Goal: Information Seeking & Learning: Learn about a topic

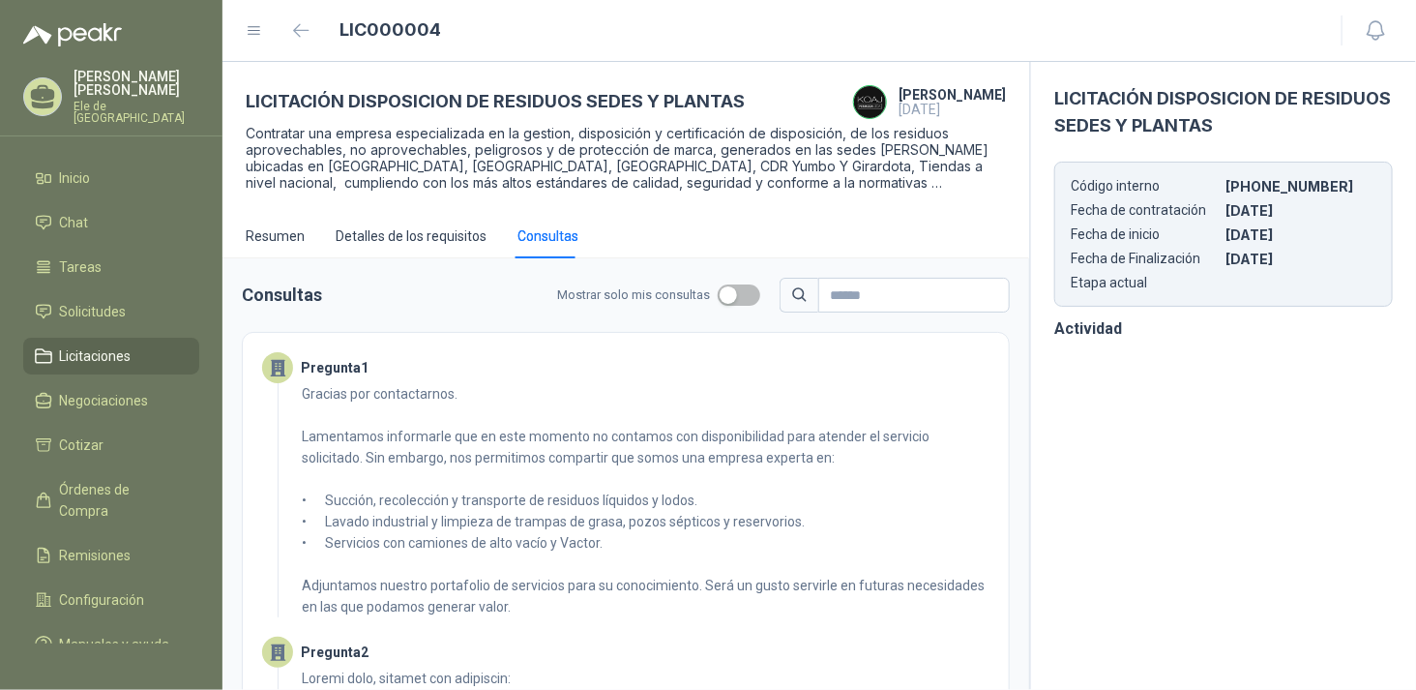
click at [92, 345] on span "Licitaciones" at bounding box center [96, 355] width 72 height 21
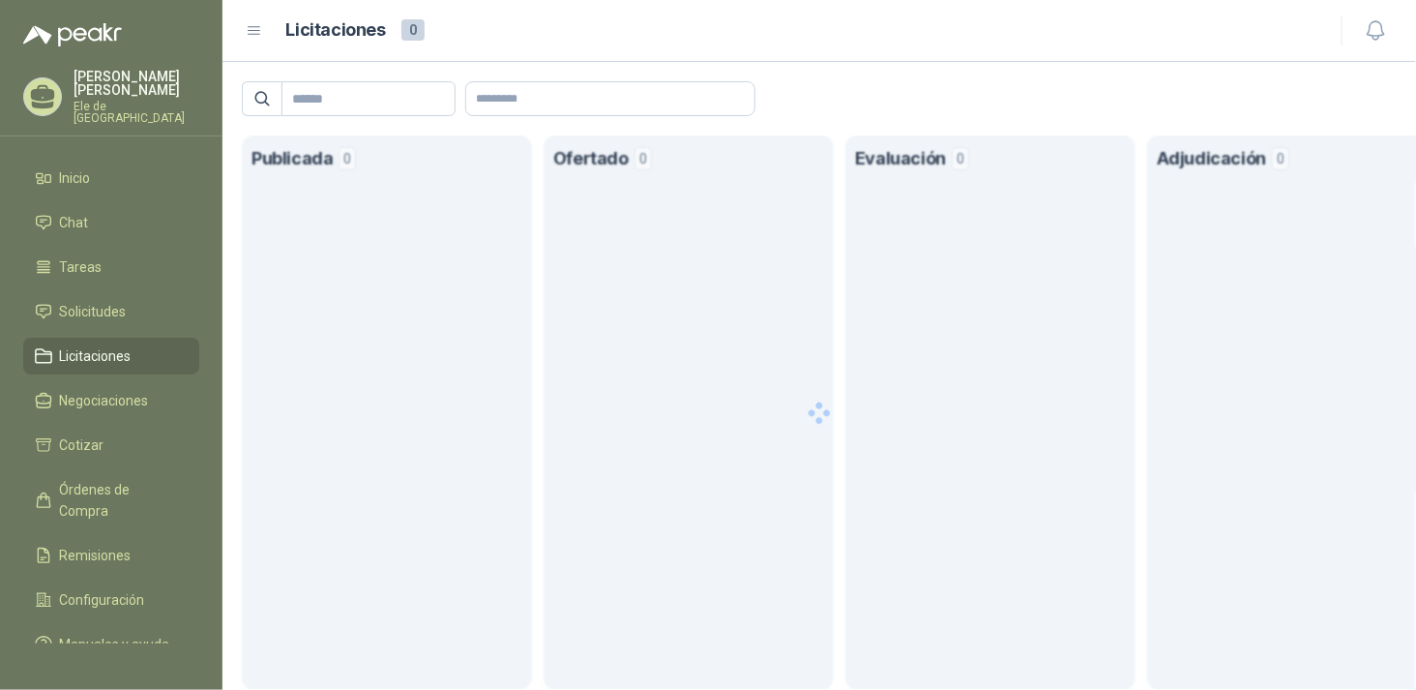
click at [288, 236] on section "Publicada 0" at bounding box center [387, 412] width 290 height 554
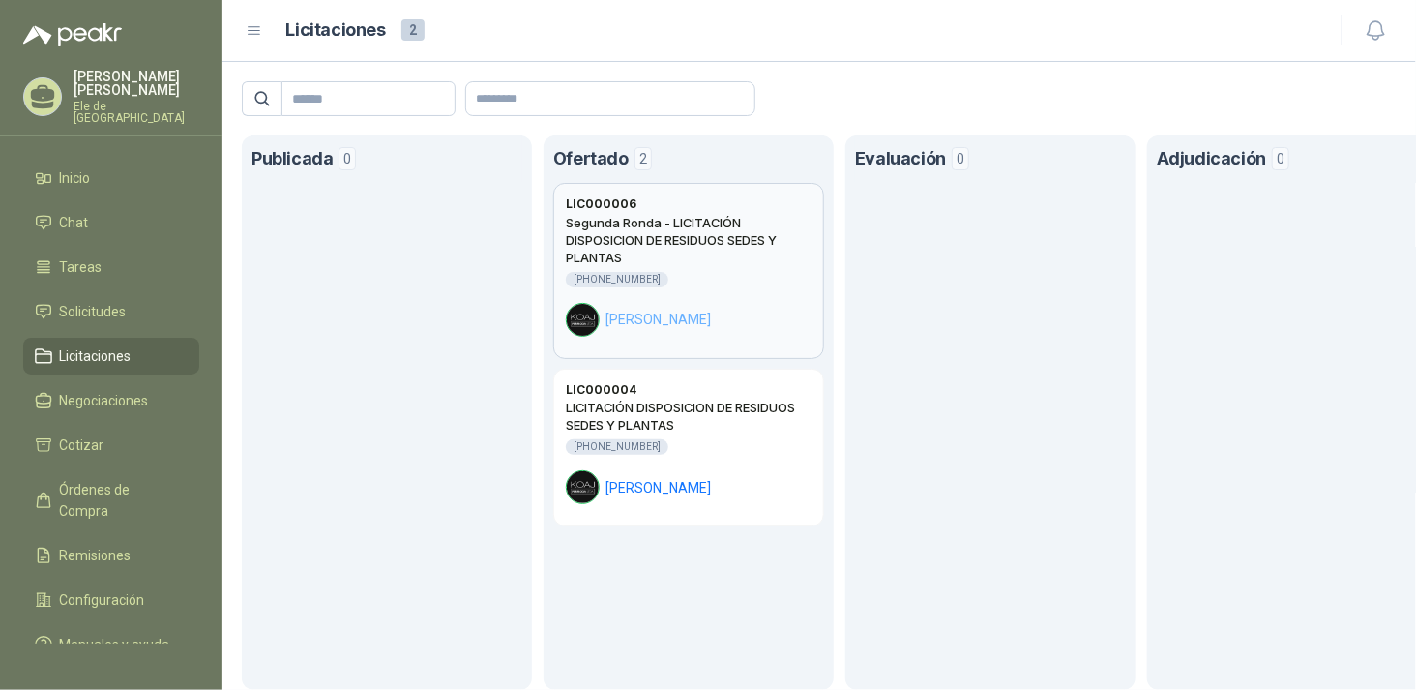
click at [743, 243] on h2 "Segunda Ronda - LICITACIÓN DISPOSICION DE RESIDUOS SEDES Y PLANTAS" at bounding box center [689, 240] width 246 height 52
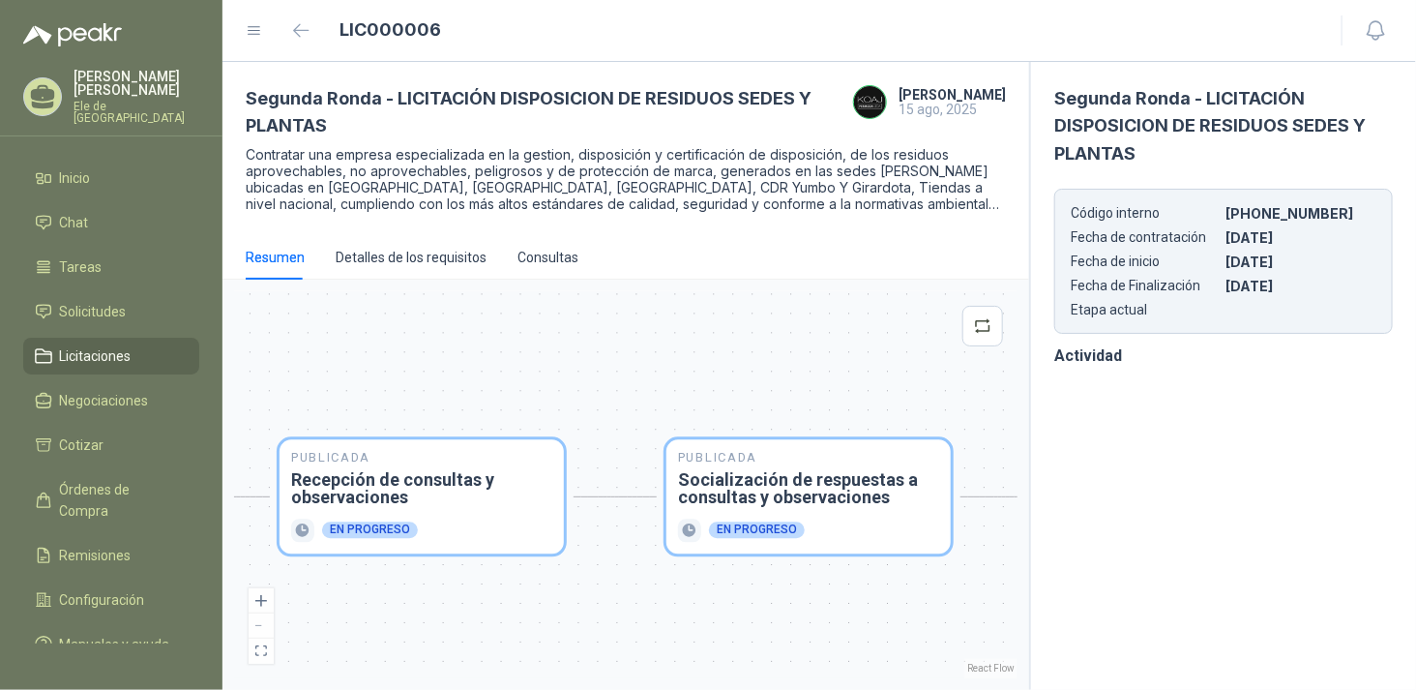
drag, startPoint x: 774, startPoint y: 361, endPoint x: 443, endPoint y: 341, distance: 331.4
click at [442, 343] on div "Publicada Envío de invitación a oferentes Finalizado Publicada Recepción de con…" at bounding box center [626, 484] width 784 height 387
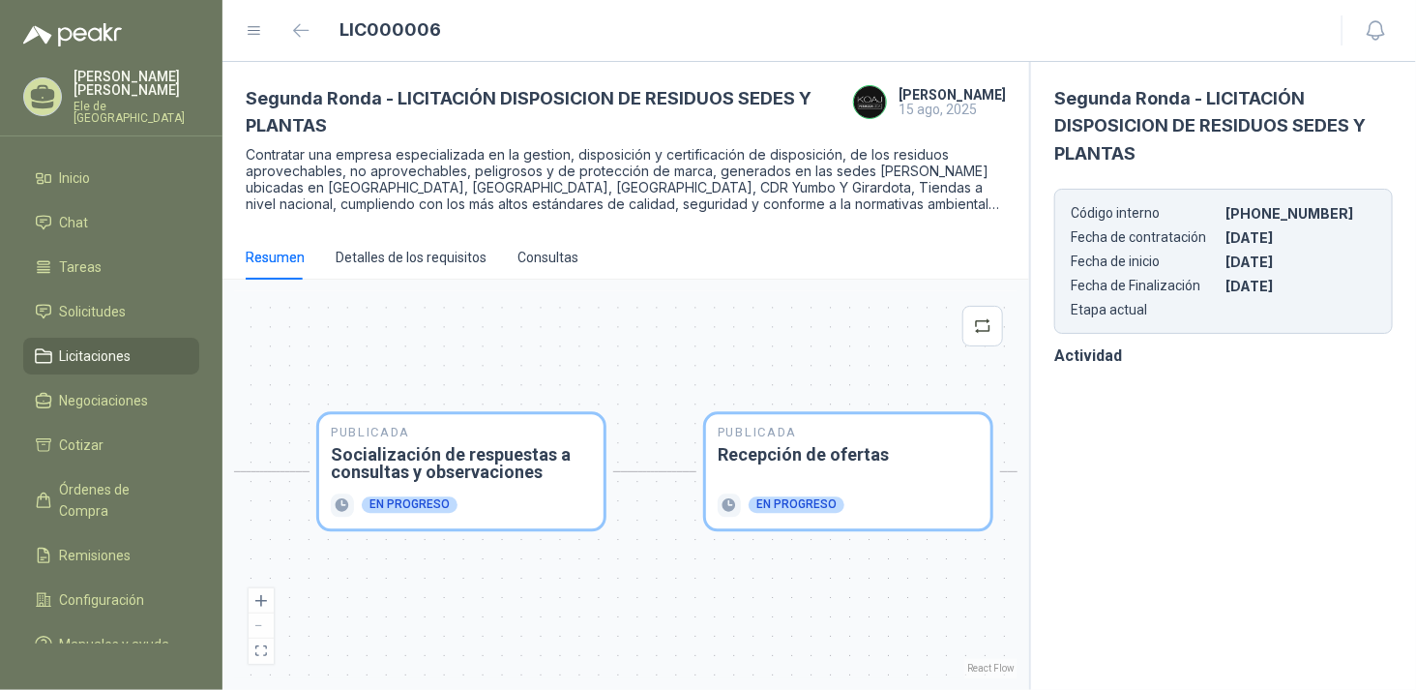
drag, startPoint x: 738, startPoint y: 394, endPoint x: 535, endPoint y: 375, distance: 204.0
click at [523, 377] on div "Publicada Envío de invitación a oferentes Finalizado Publicada Recepción de con…" at bounding box center [626, 484] width 784 height 387
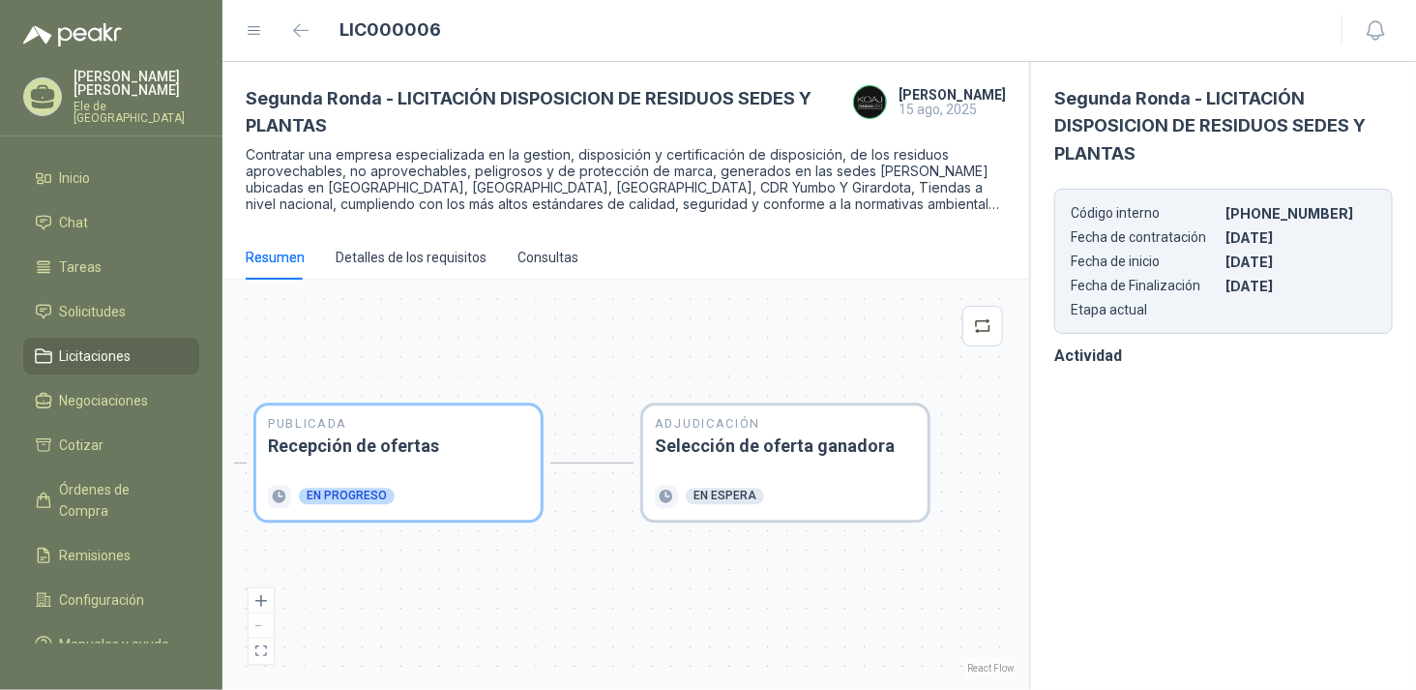
drag, startPoint x: 477, startPoint y: 356, endPoint x: 239, endPoint y: 345, distance: 238.2
click at [218, 350] on div "[PERSON_NAME] Ele de [GEOGRAPHIC_DATA] Inicio Chat Tareas Solicitudes Licitacio…" at bounding box center [708, 345] width 1416 height 690
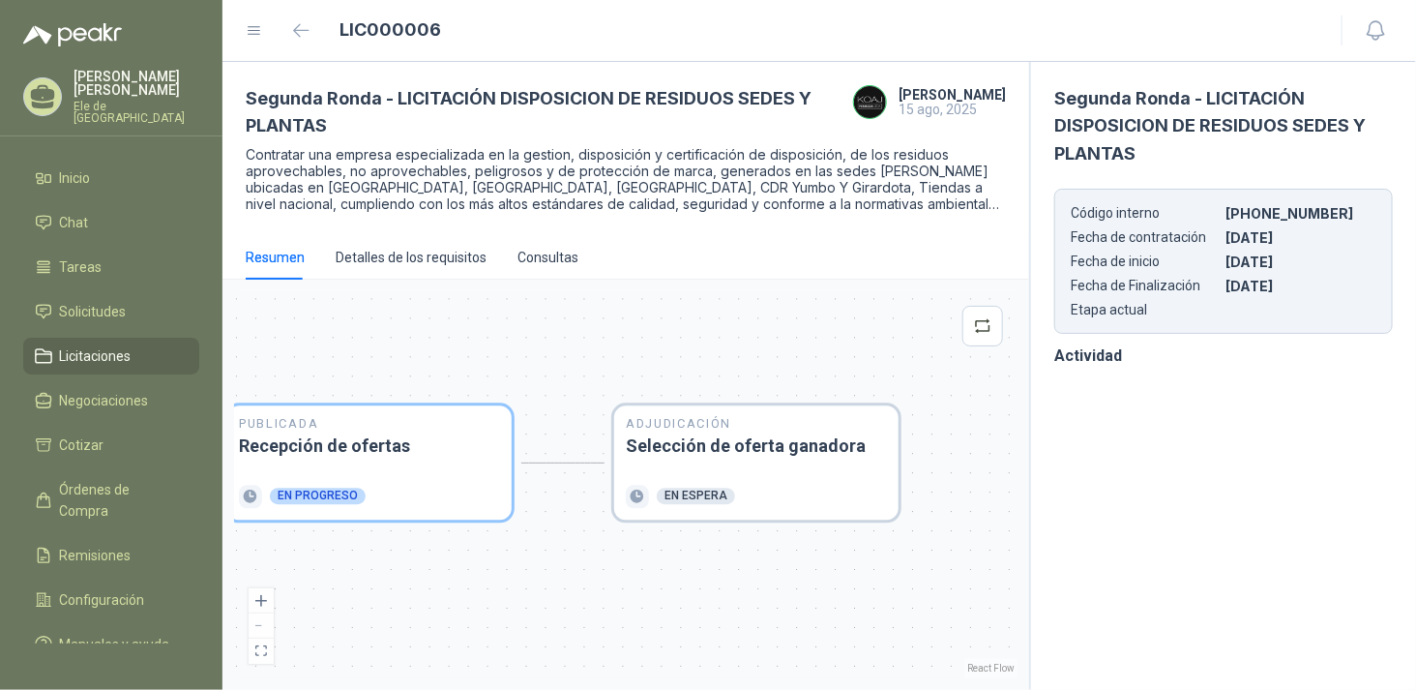
drag, startPoint x: 554, startPoint y: 322, endPoint x: 458, endPoint y: 326, distance: 95.8
click at [458, 326] on div "Publicada Envío de invitación a oferentes Finalizado Publicada Recepción de con…" at bounding box center [626, 484] width 784 height 387
